Goal: Task Accomplishment & Management: Manage account settings

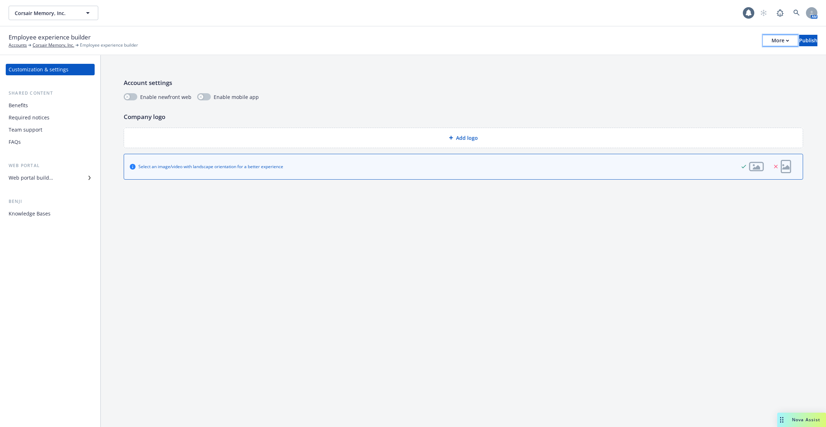
click at [772, 38] on div "More" at bounding box center [781, 40] width 18 height 11
click at [402, 58] on div "Account settings Enable newfront web Enable mobile app Company logo Add logo Se…" at bounding box center [464, 128] width 726 height 147
click at [54, 104] on div "Benefits" at bounding box center [50, 105] width 83 height 11
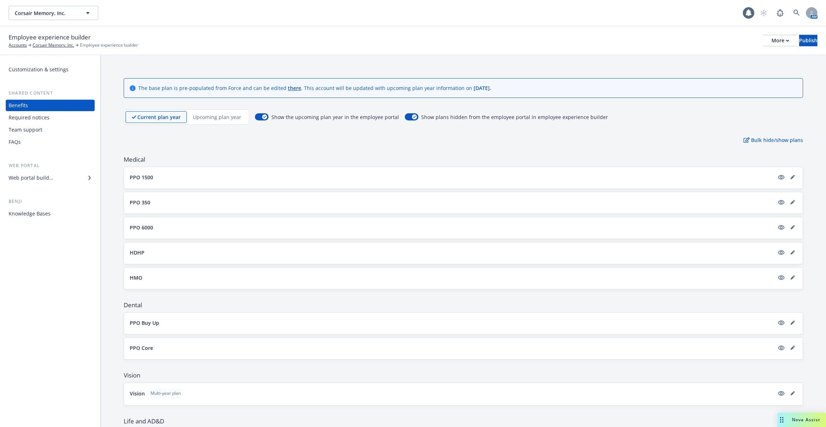
click at [178, 176] on button "PPO 1500" at bounding box center [452, 178] width 645 height 8
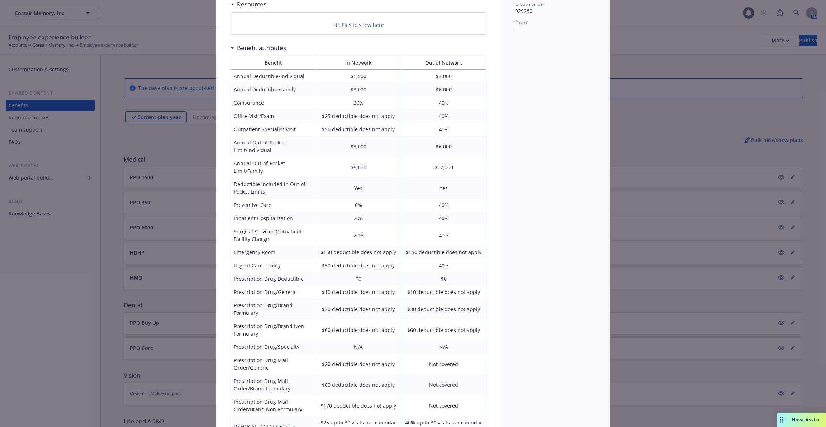
scroll to position [205, 0]
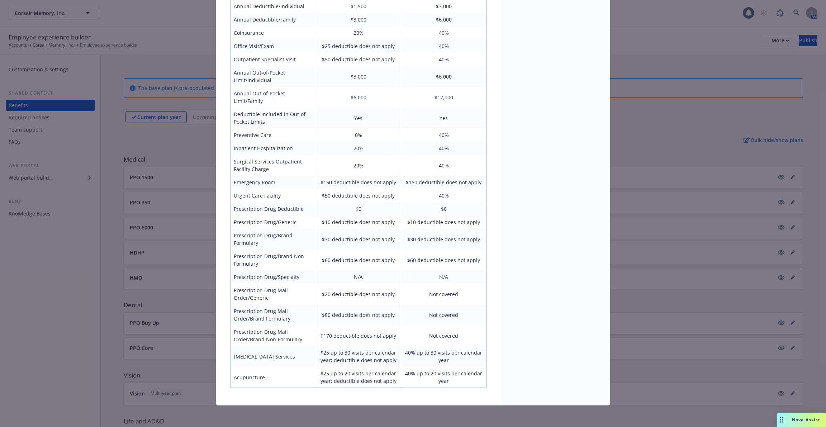
click at [160, 206] on div "Medical - PPO 1500 - Medical PPO PPO 1500 Plan documents No files to show here …" at bounding box center [413, 213] width 826 height 427
click at [695, 208] on div "Medical - PPO 1500 - Medical PPO PPO 1500 Plan documents No files to show here …" at bounding box center [413, 213] width 826 height 427
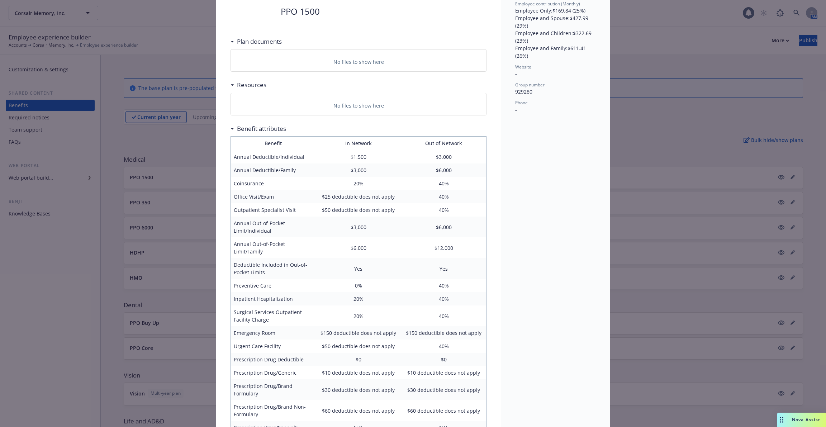
scroll to position [0, 0]
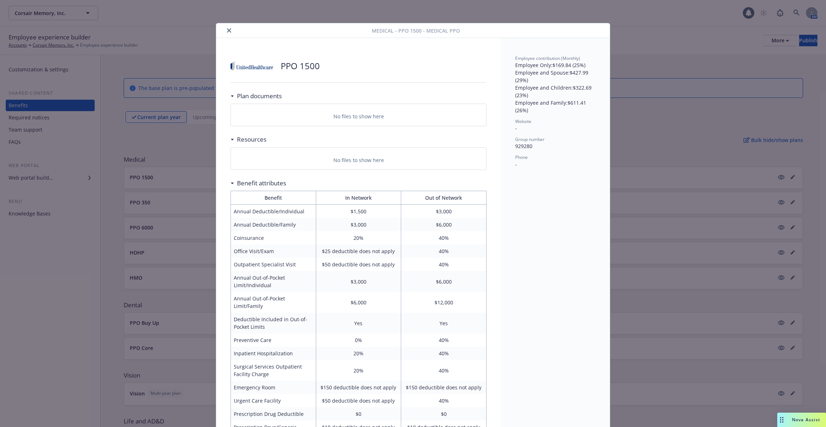
click at [225, 34] on div at bounding box center [295, 30] width 153 height 9
click at [231, 29] on icon "close" at bounding box center [229, 30] width 4 height 4
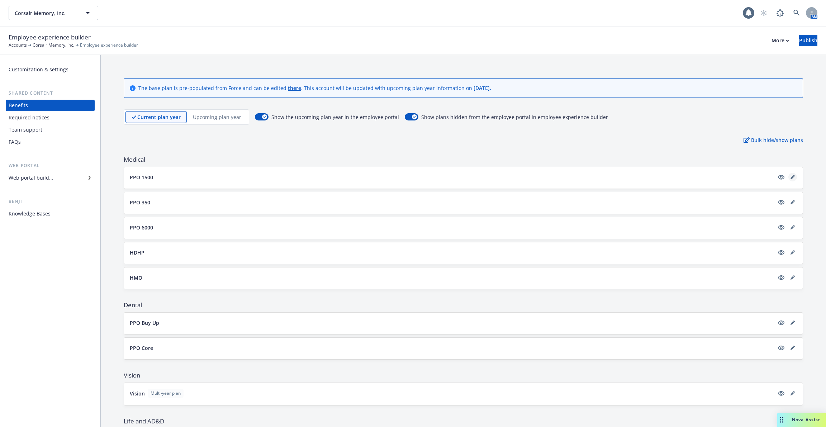
click at [790, 178] on link "editPencil" at bounding box center [793, 177] width 9 height 9
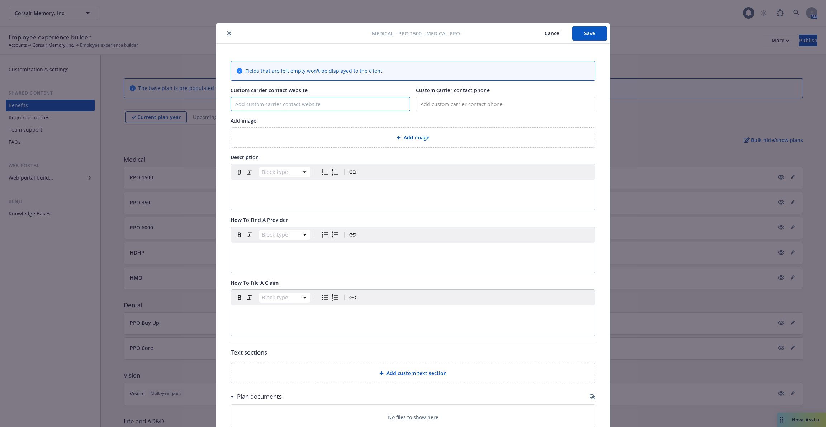
click at [291, 102] on input "Custom carrier contact website" at bounding box center [320, 104] width 179 height 14
click at [273, 180] on div "editable markdown" at bounding box center [413, 188] width 364 height 17
click at [596, 32] on button "Save" at bounding box center [589, 33] width 35 height 14
click at [230, 33] on icon "close" at bounding box center [229, 33] width 4 height 4
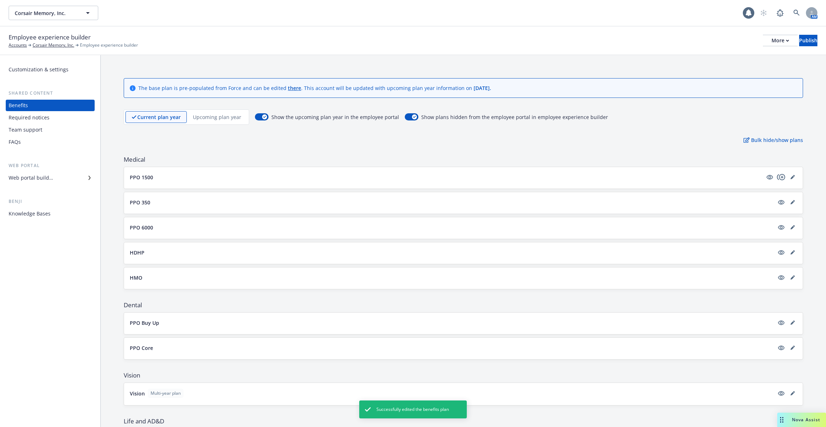
click at [745, 48] on div "Employee experience builder Accounts Corsair Memory, Inc. Employee experience b…" at bounding box center [413, 41] width 809 height 16
click at [763, 43] on button "More" at bounding box center [780, 40] width 35 height 11
